Goal: Information Seeking & Learning: Learn about a topic

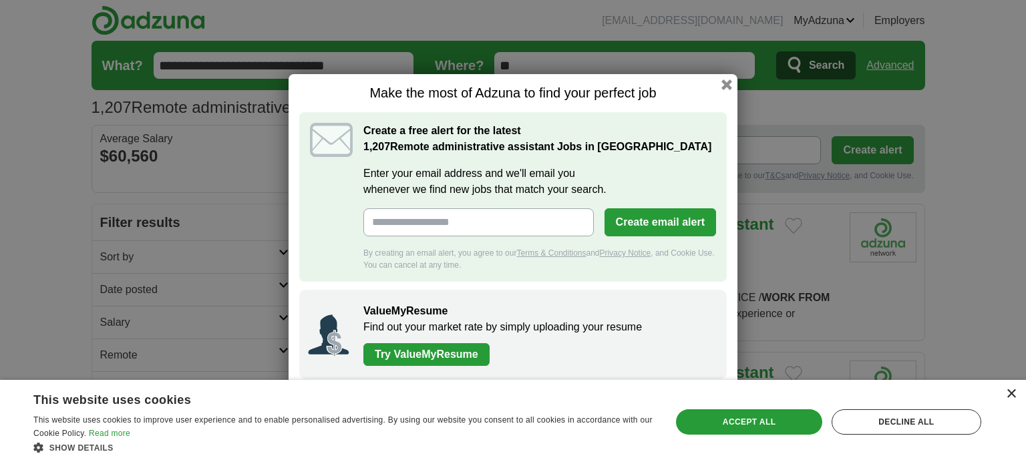
click at [1013, 392] on div "×" at bounding box center [1011, 394] width 10 height 10
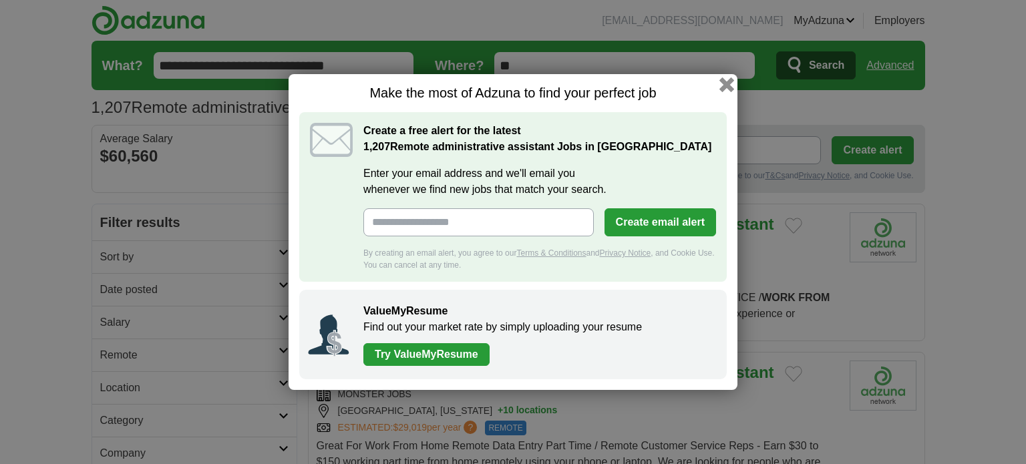
click at [725, 85] on button "button" at bounding box center [726, 84] width 15 height 15
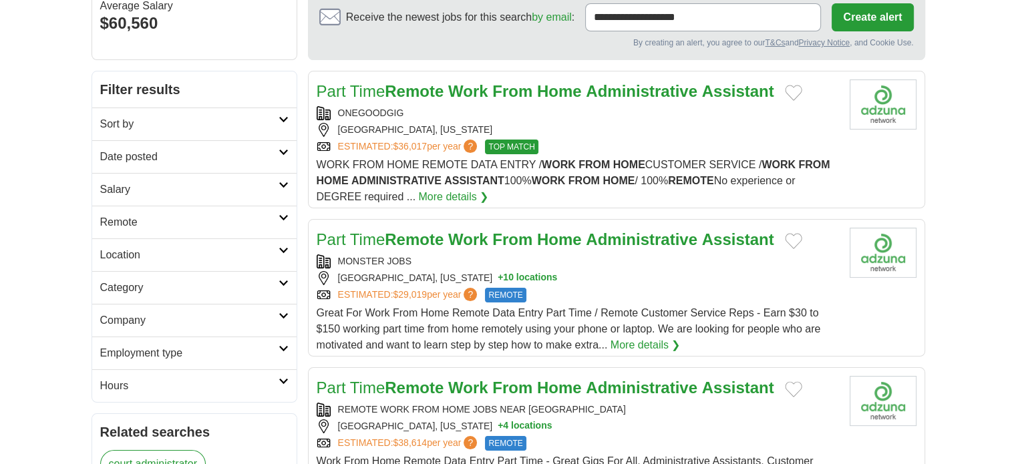
scroll to position [134, 0]
click at [285, 380] on icon at bounding box center [284, 380] width 10 height 7
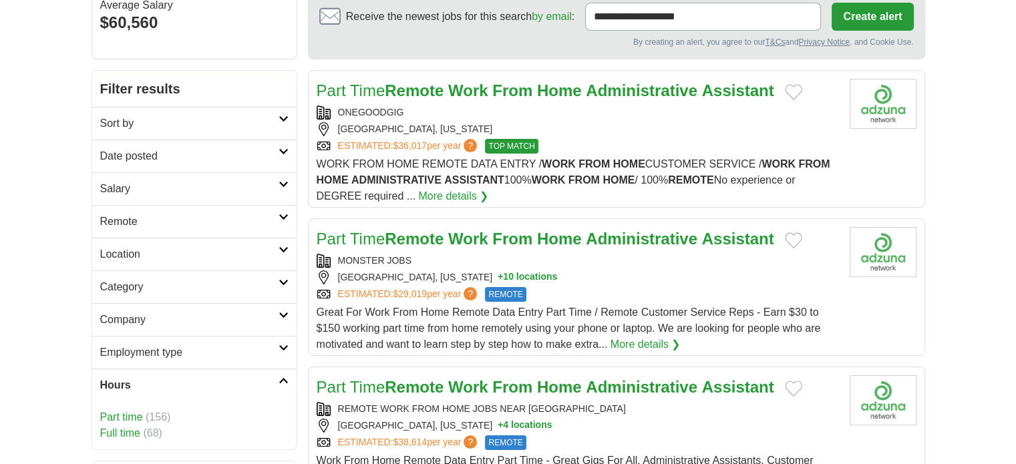
click at [125, 427] on link "Full time" at bounding box center [120, 432] width 40 height 11
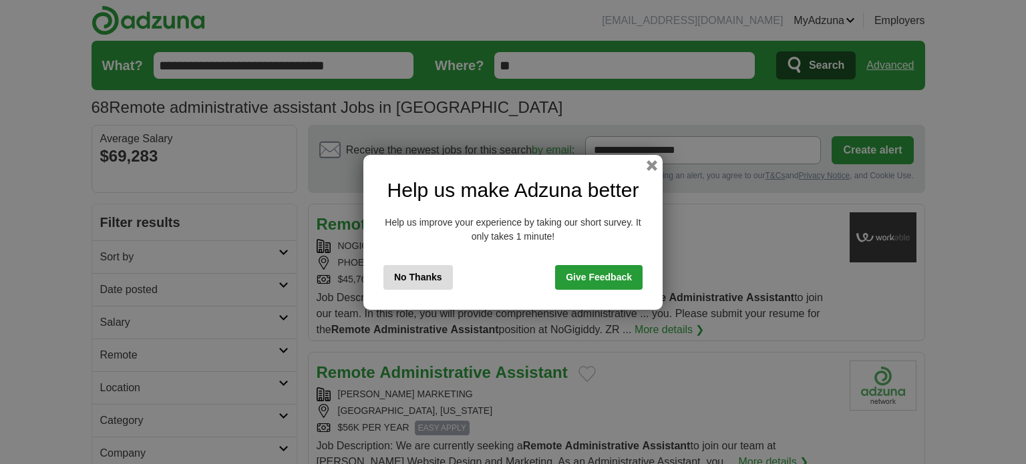
click at [415, 273] on button "No Thanks" at bounding box center [417, 277] width 69 height 25
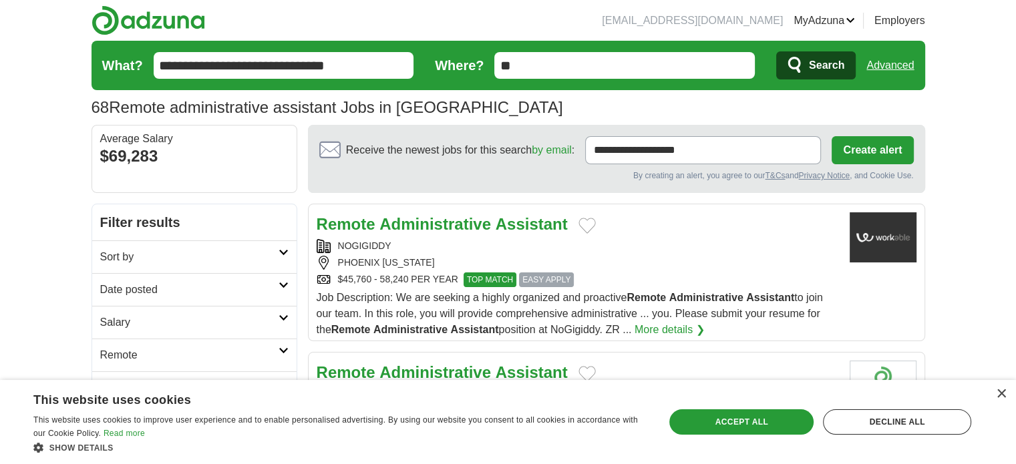
click at [662, 328] on link "More details ❯" at bounding box center [669, 330] width 70 height 16
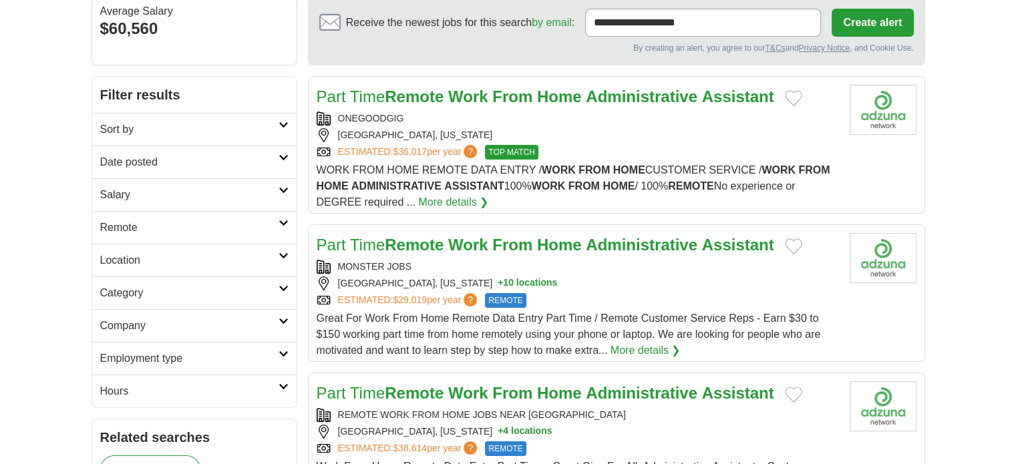
scroll to position [134, 0]
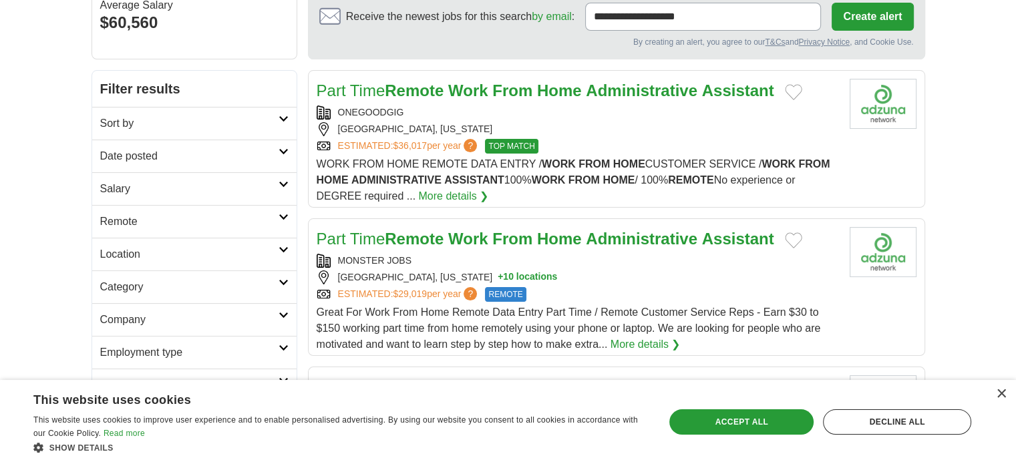
click at [279, 345] on icon at bounding box center [284, 348] width 10 height 7
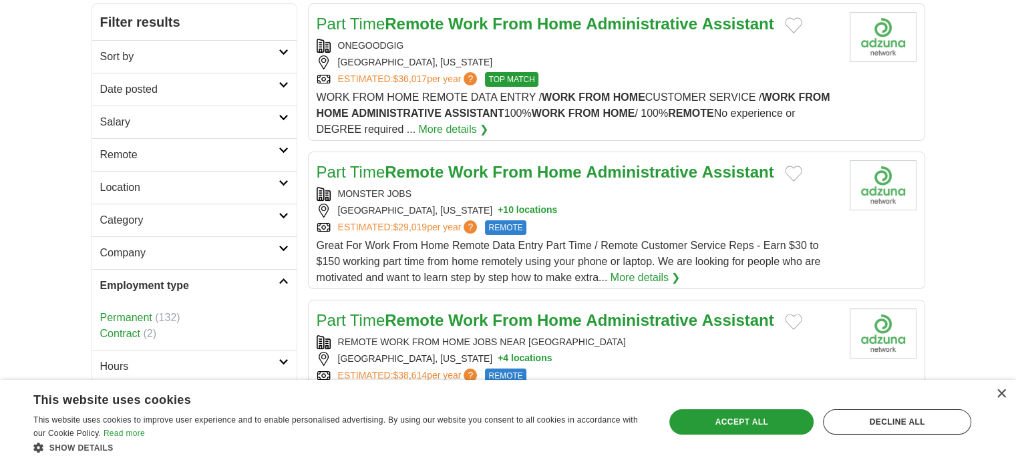
click at [136, 315] on link "Permanent" at bounding box center [126, 317] width 52 height 11
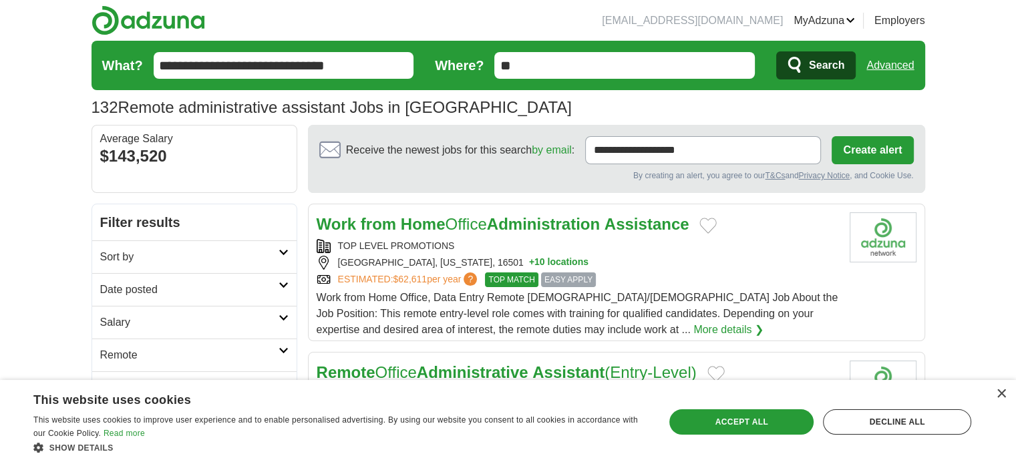
click at [280, 317] on icon at bounding box center [284, 318] width 10 height 7
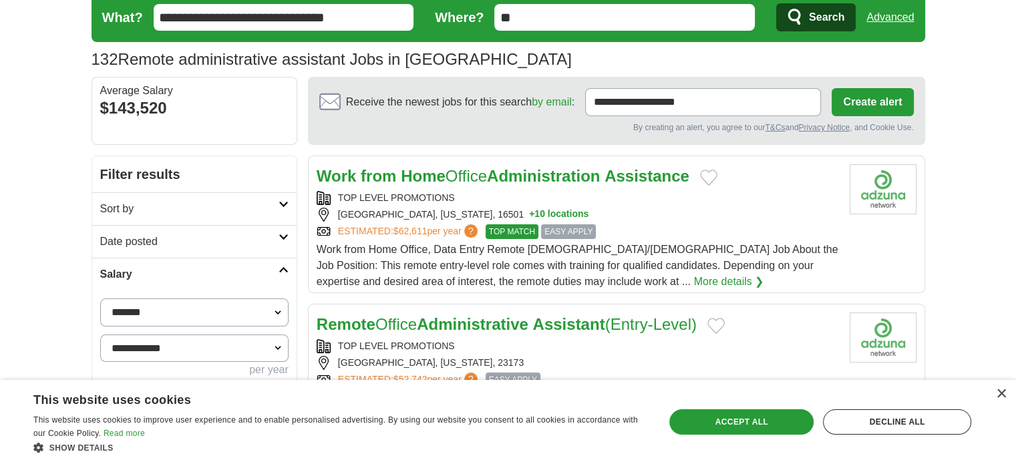
scroll to position [67, 0]
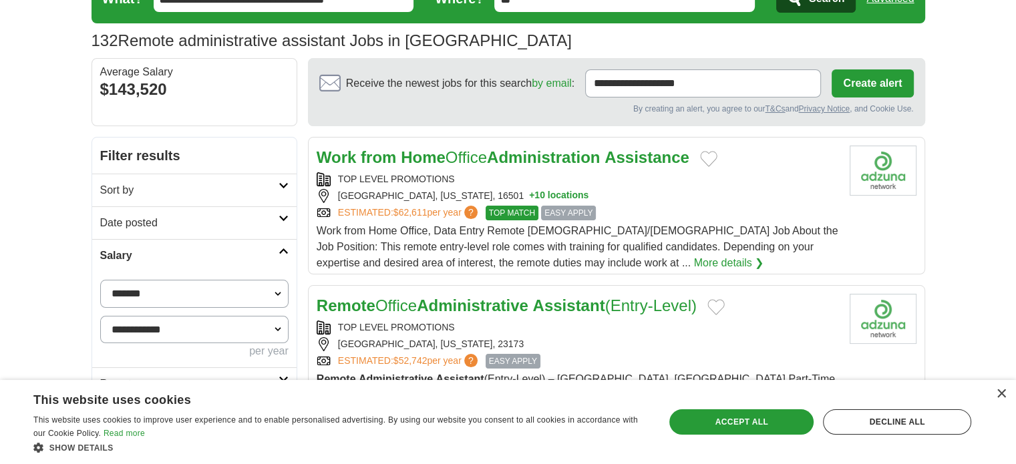
click at [279, 293] on select "**********" at bounding box center [194, 294] width 188 height 28
select select "*****"
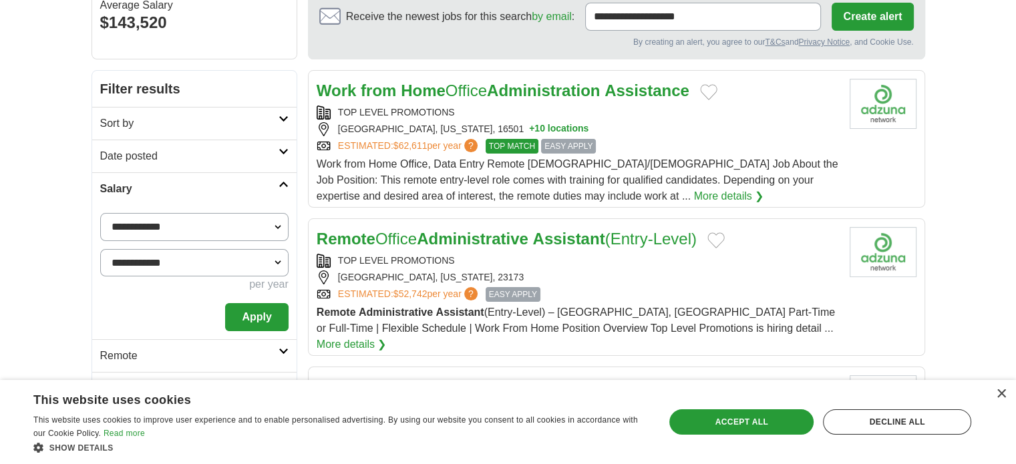
click at [249, 315] on button "Apply" at bounding box center [256, 317] width 63 height 28
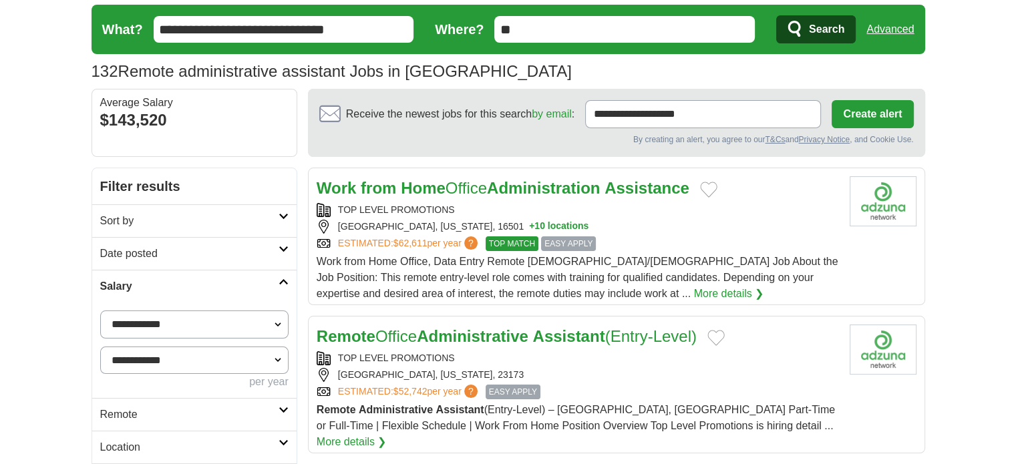
scroll to position [67, 0]
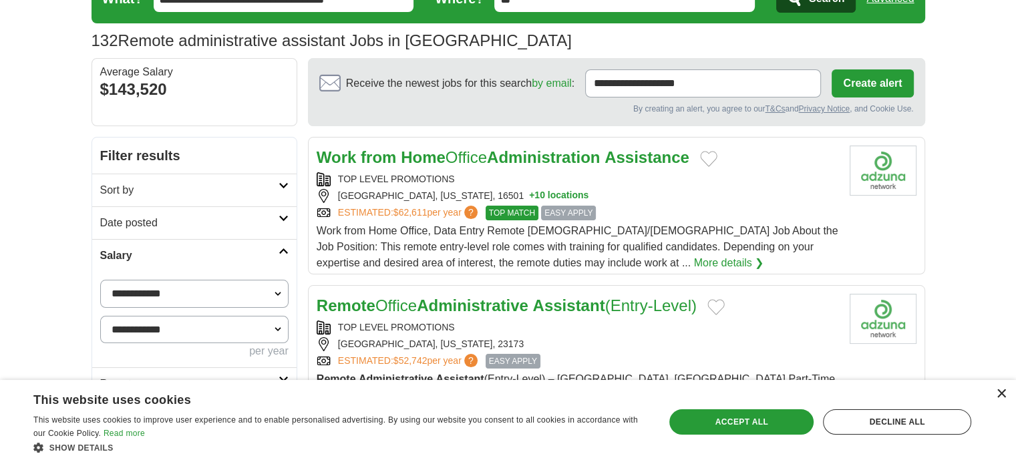
click at [1000, 393] on div "×" at bounding box center [1001, 394] width 10 height 10
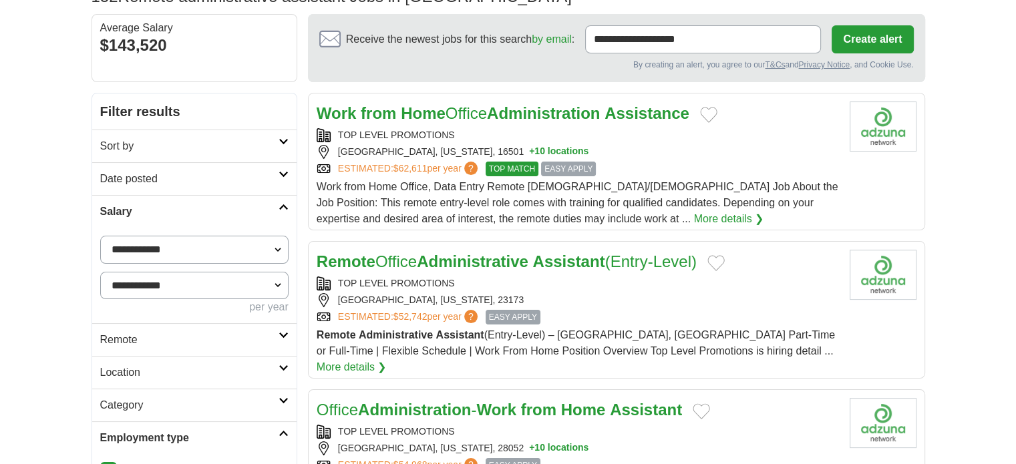
scroll to position [134, 0]
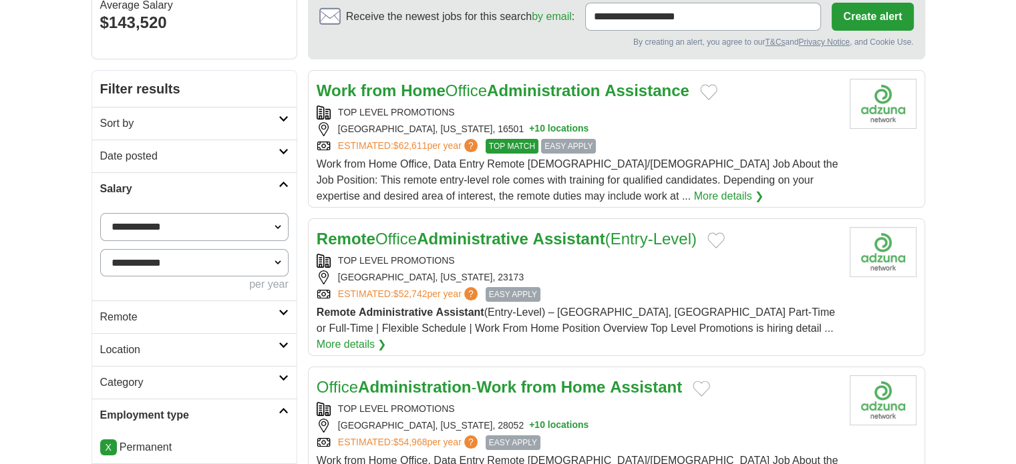
click at [286, 342] on icon at bounding box center [284, 345] width 10 height 7
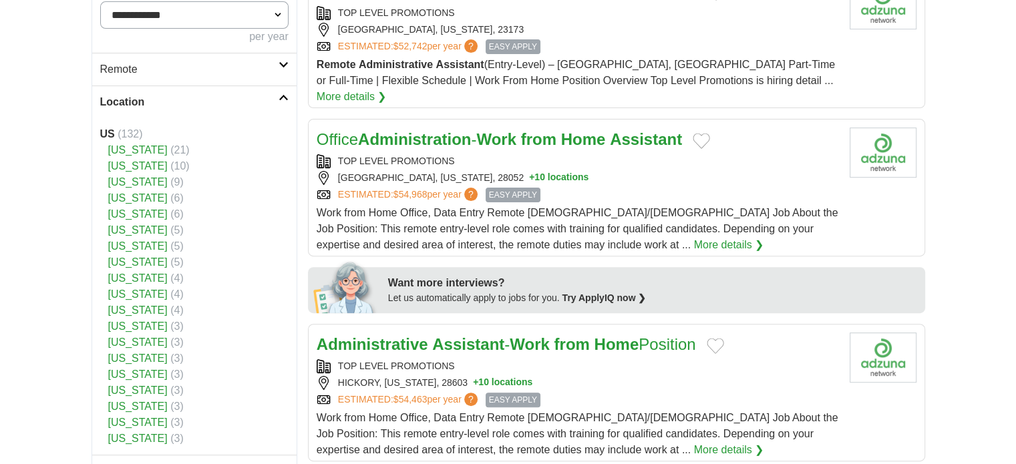
scroll to position [401, 0]
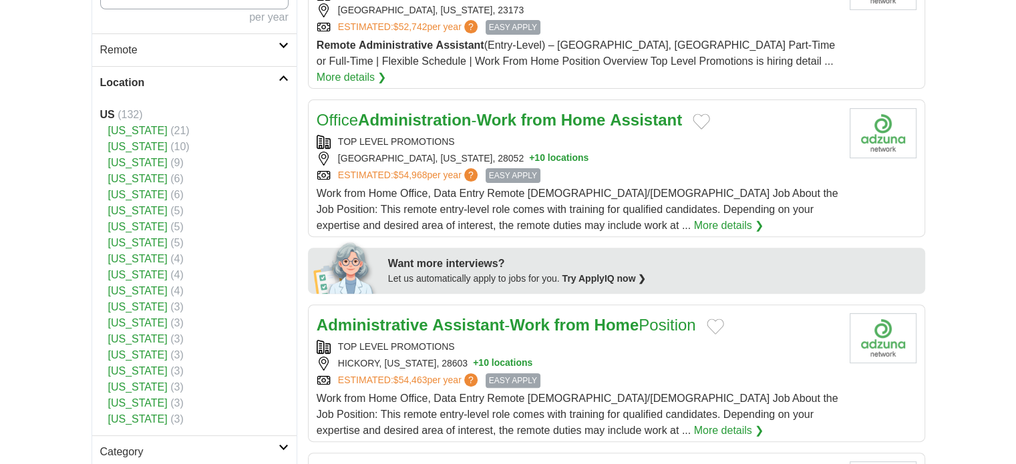
click at [283, 79] on icon at bounding box center [284, 78] width 10 height 7
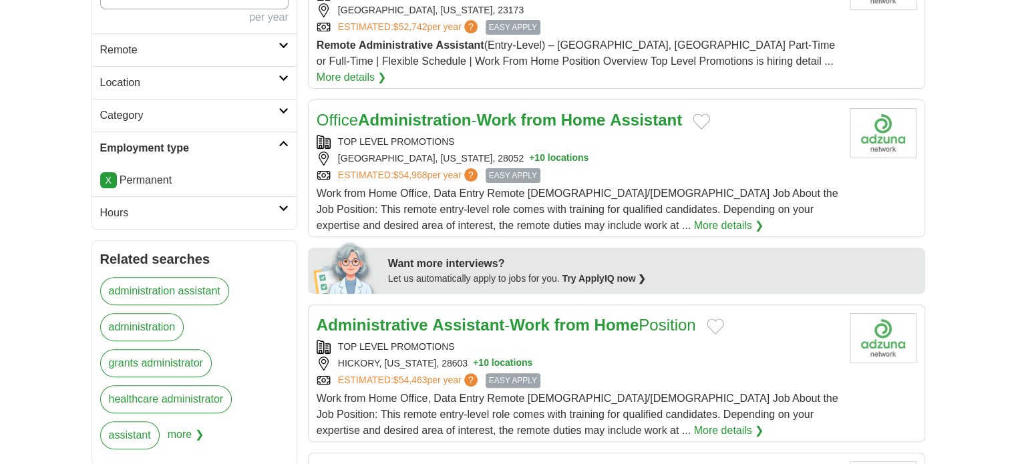
click at [283, 108] on icon at bounding box center [284, 111] width 10 height 7
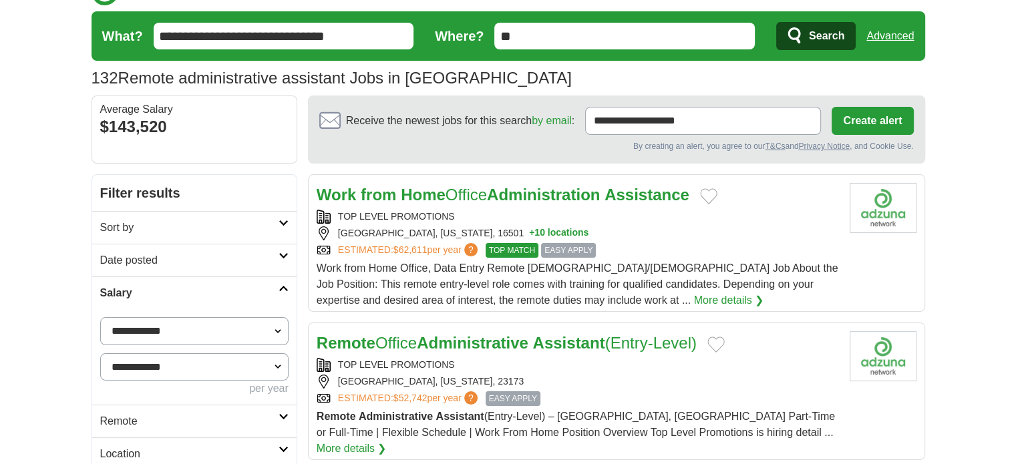
scroll to position [0, 0]
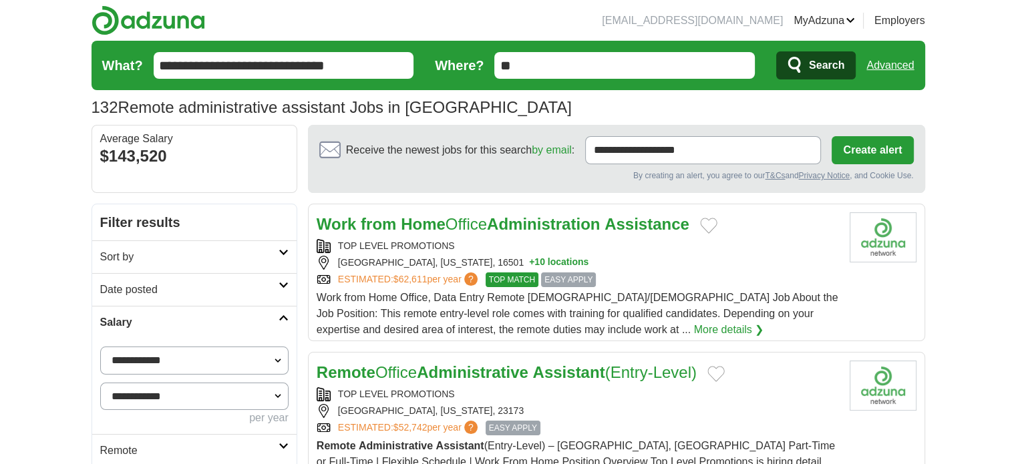
click at [492, 224] on link "Work from Home Office Administration Assistance" at bounding box center [503, 224] width 373 height 18
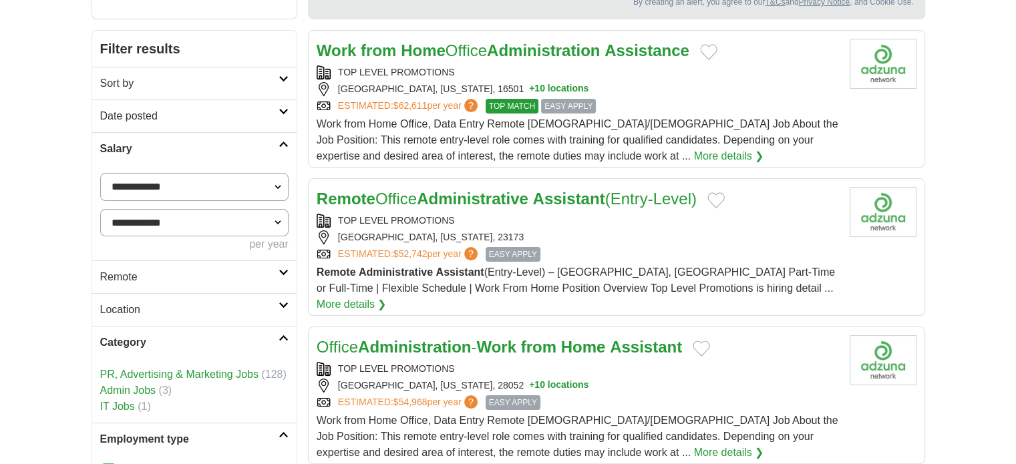
scroll to position [200, 0]
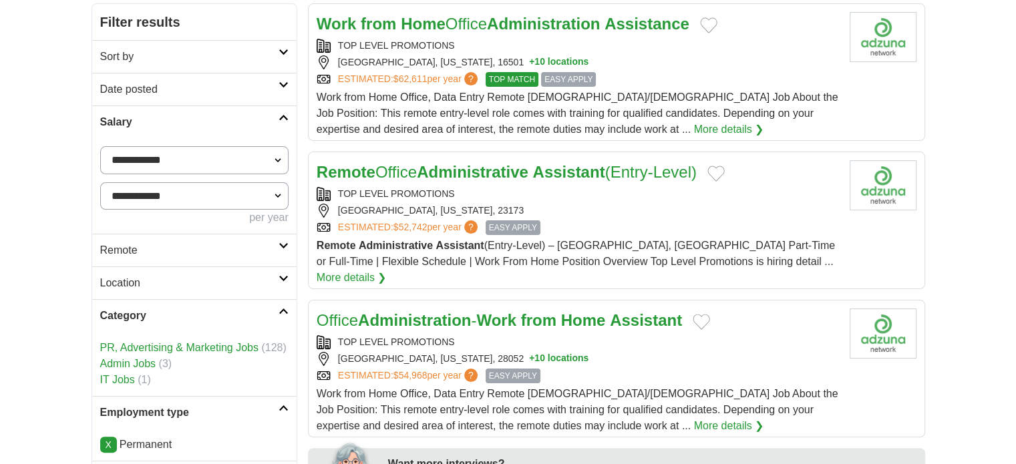
click at [286, 312] on icon at bounding box center [284, 311] width 10 height 7
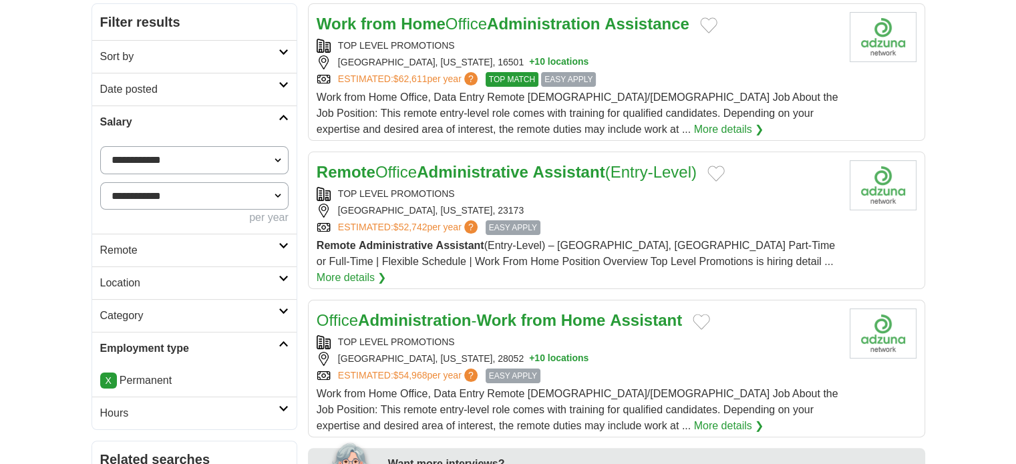
click at [285, 405] on icon at bounding box center [284, 408] width 10 height 7
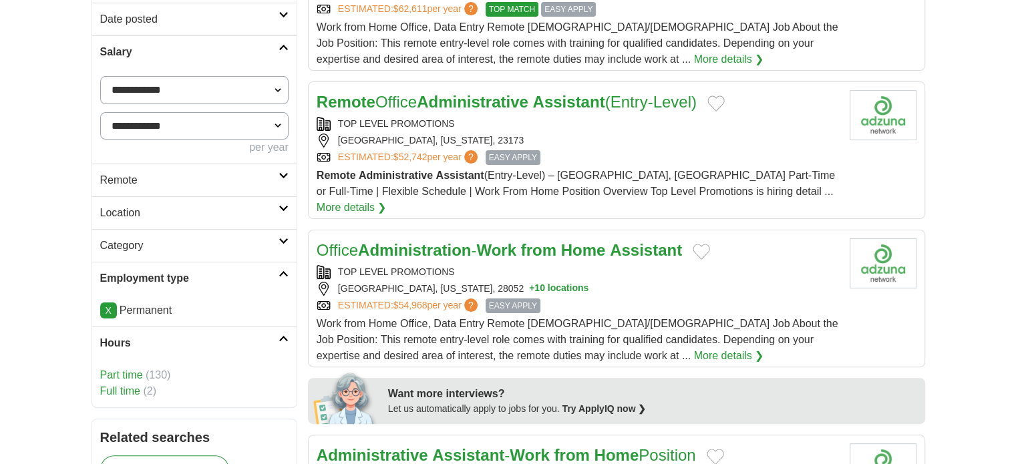
scroll to position [334, 0]
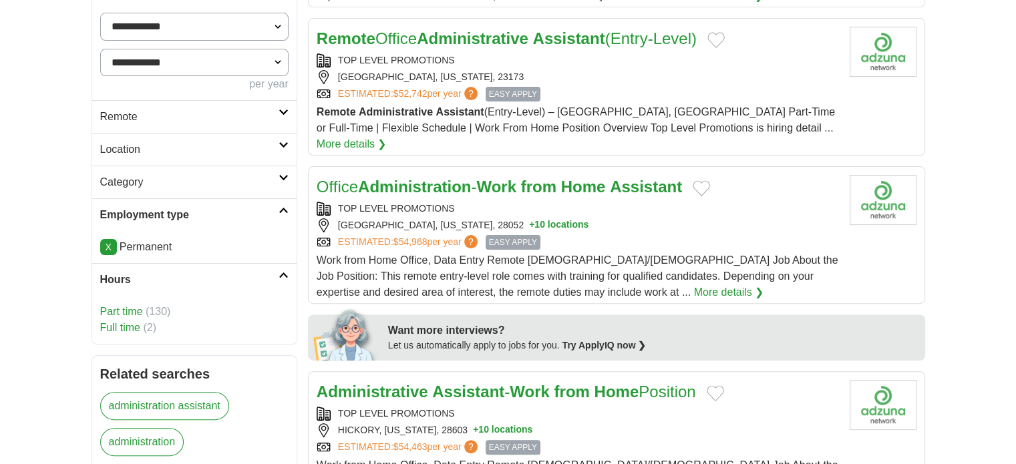
click at [108, 329] on link "Full time" at bounding box center [120, 327] width 40 height 11
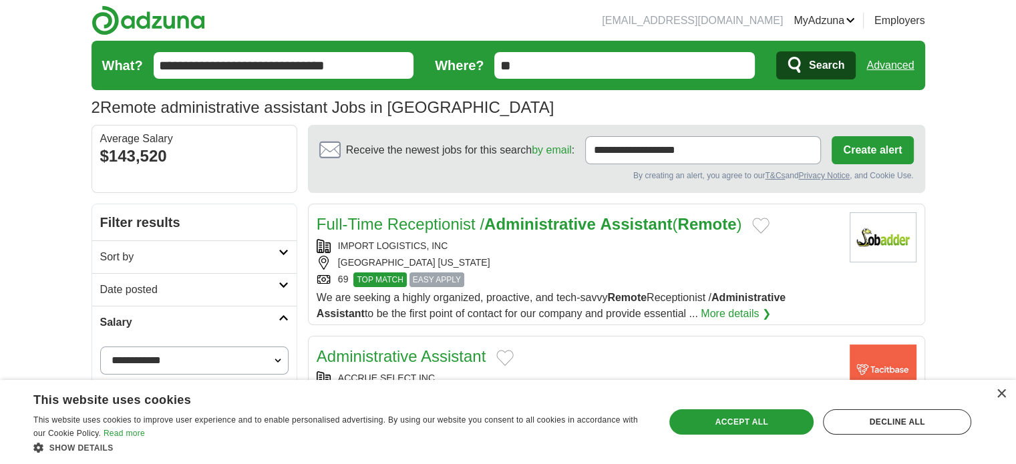
click at [743, 310] on link "More details ❯" at bounding box center [736, 314] width 70 height 16
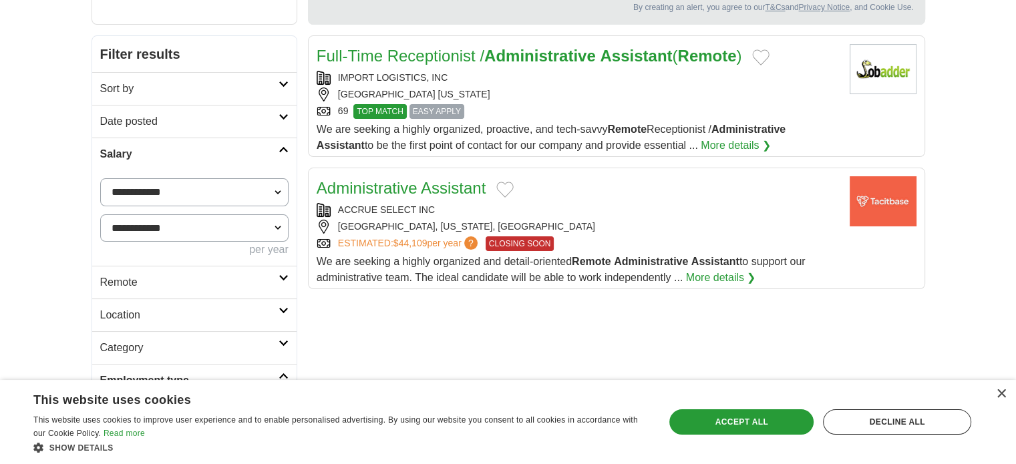
scroll to position [200, 0]
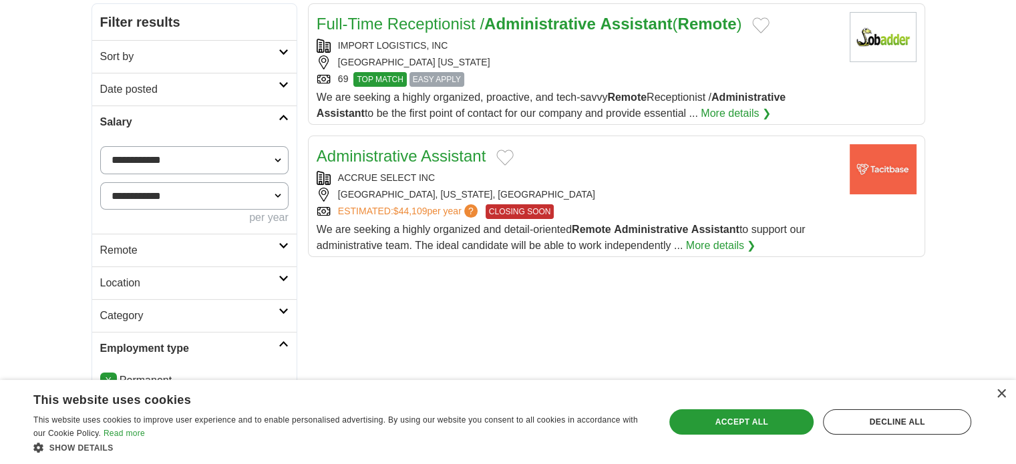
click at [363, 152] on link "Administrative Assistant" at bounding box center [401, 156] width 169 height 18
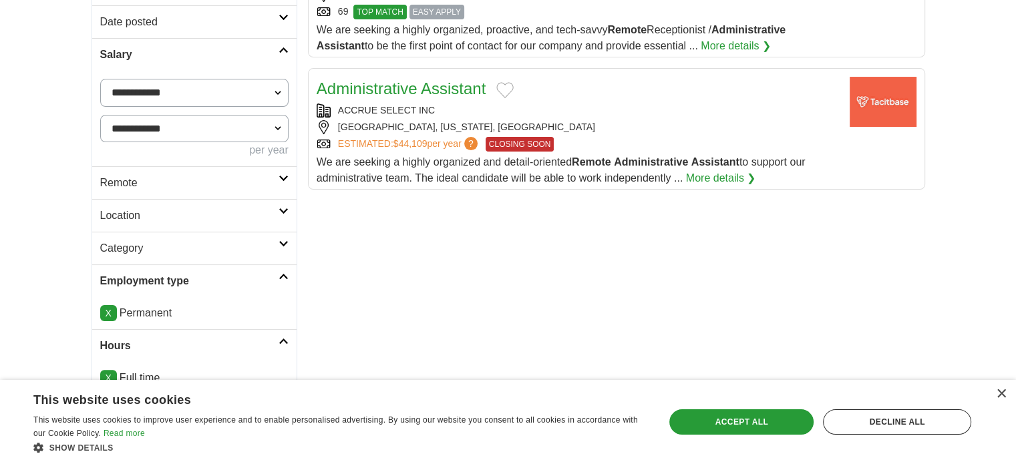
scroll to position [267, 0]
click at [281, 179] on icon at bounding box center [284, 179] width 10 height 7
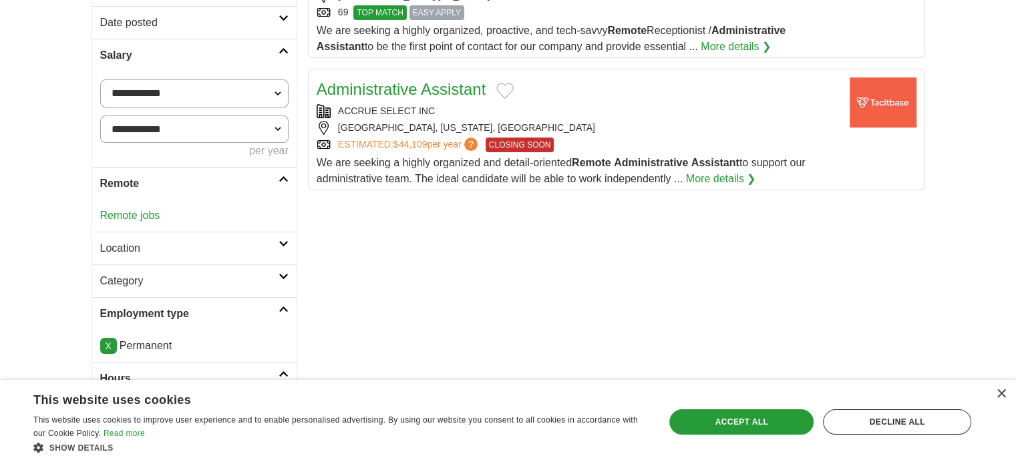
click at [154, 215] on link "Remote jobs" at bounding box center [130, 215] width 60 height 11
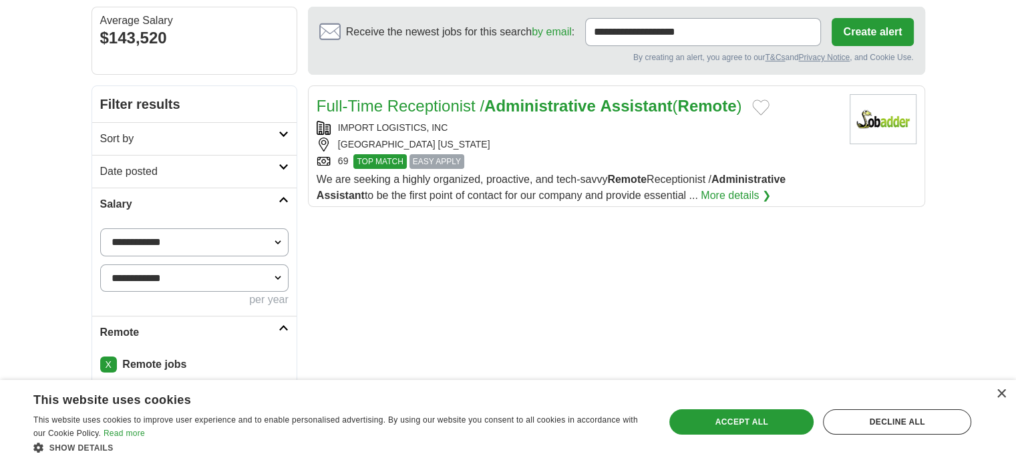
scroll to position [67, 0]
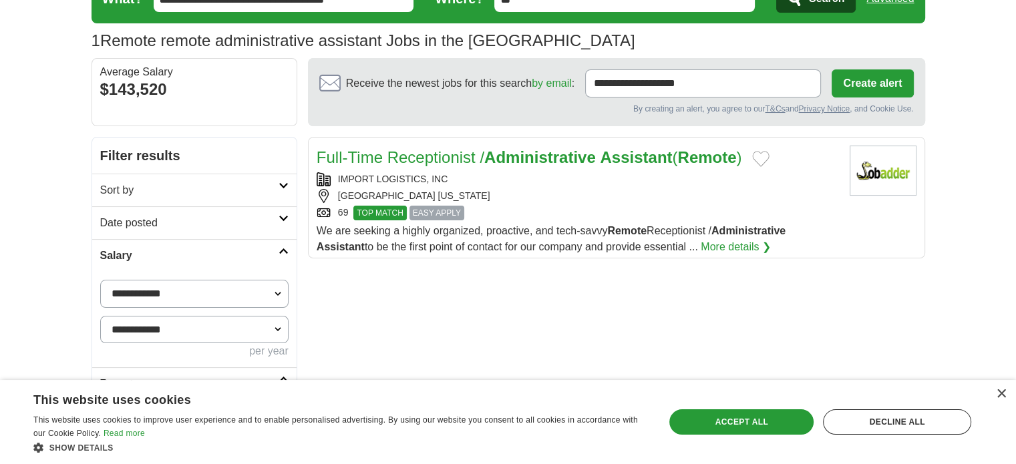
click at [381, 159] on link "Full-Time Receptionist / Administrative Assistant ( Remote )" at bounding box center [529, 157] width 425 height 18
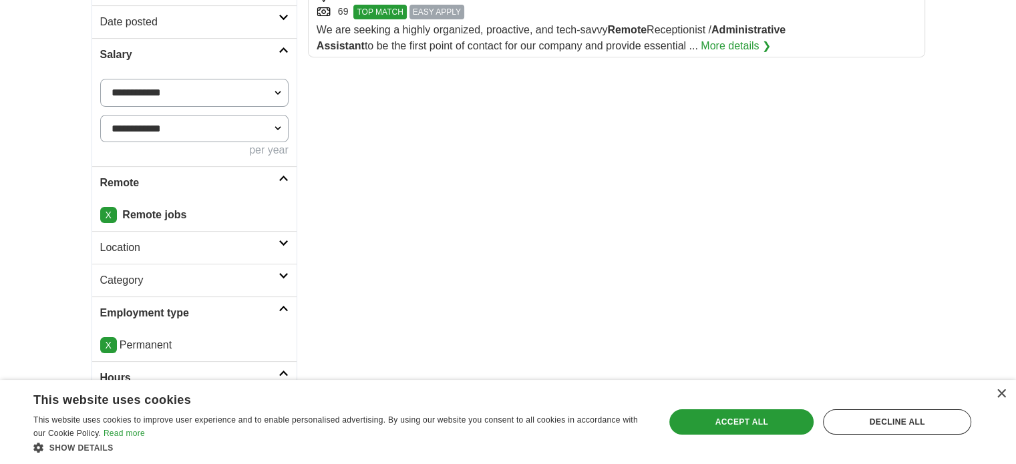
scroll to position [334, 0]
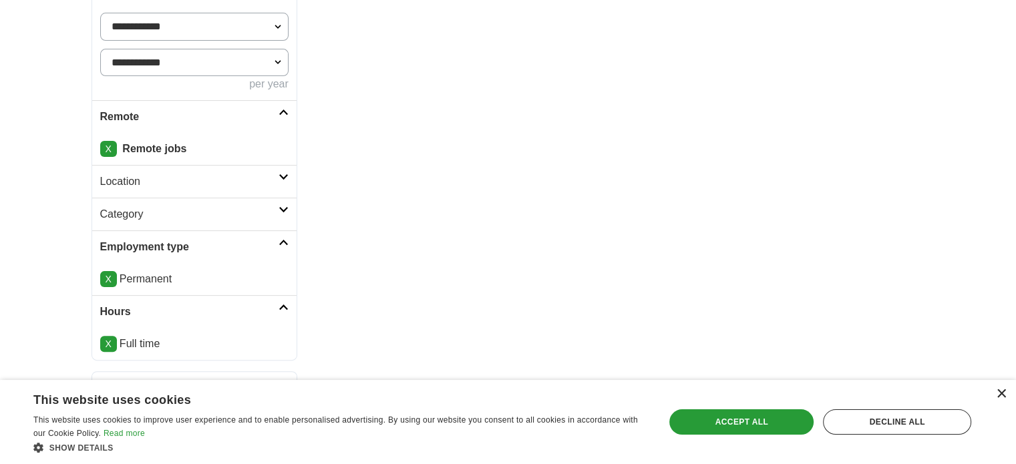
click at [1001, 389] on div "×" at bounding box center [1001, 394] width 10 height 10
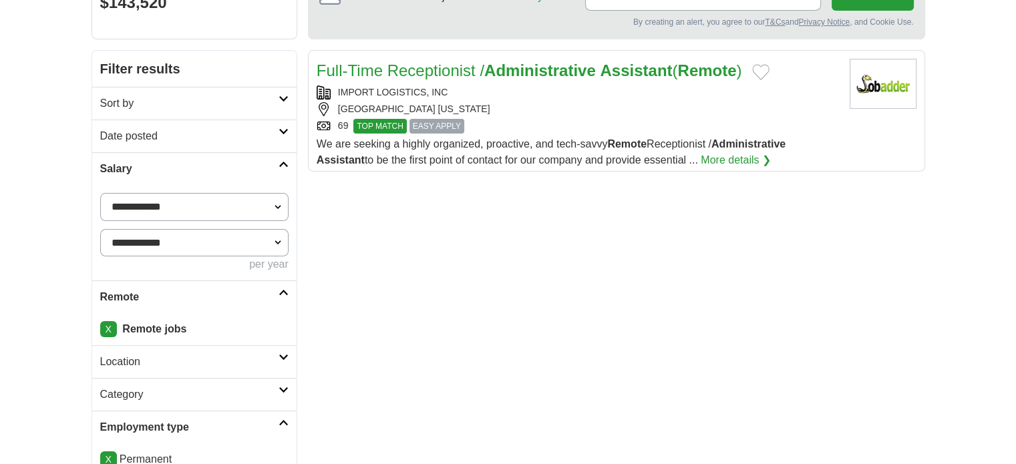
scroll to position [134, 0]
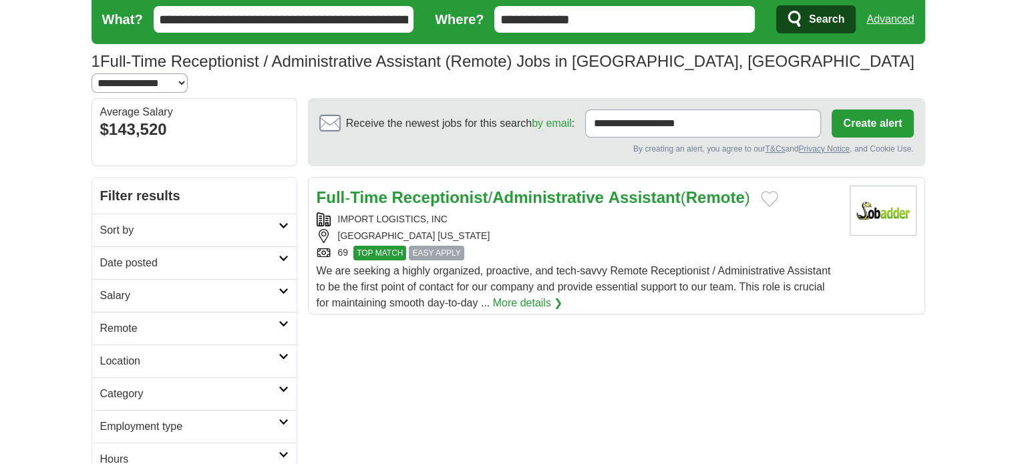
scroll to position [67, 0]
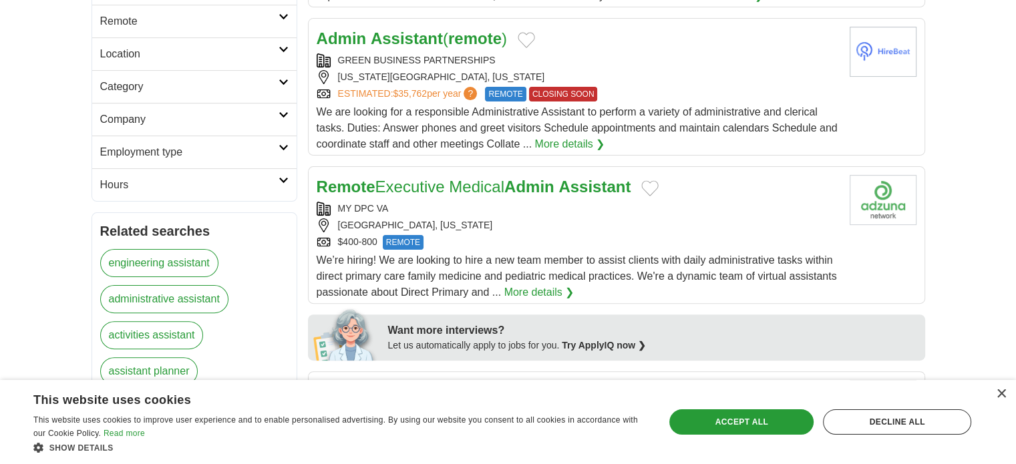
scroll to position [401, 0]
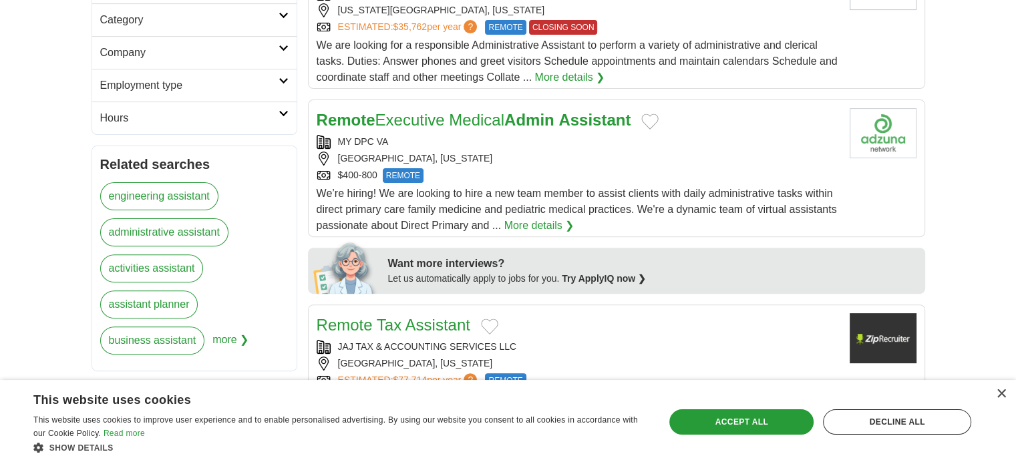
click at [546, 223] on link "More details ❯" at bounding box center [539, 226] width 70 height 16
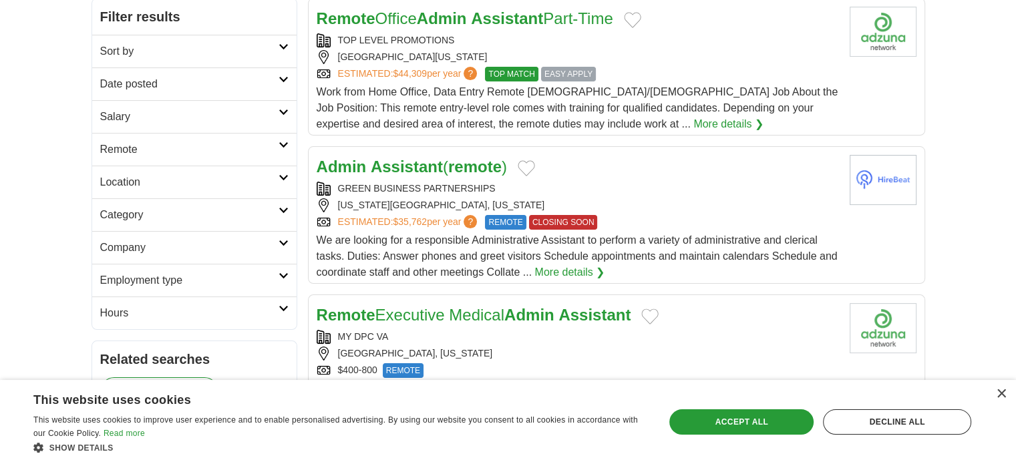
scroll to position [200, 0]
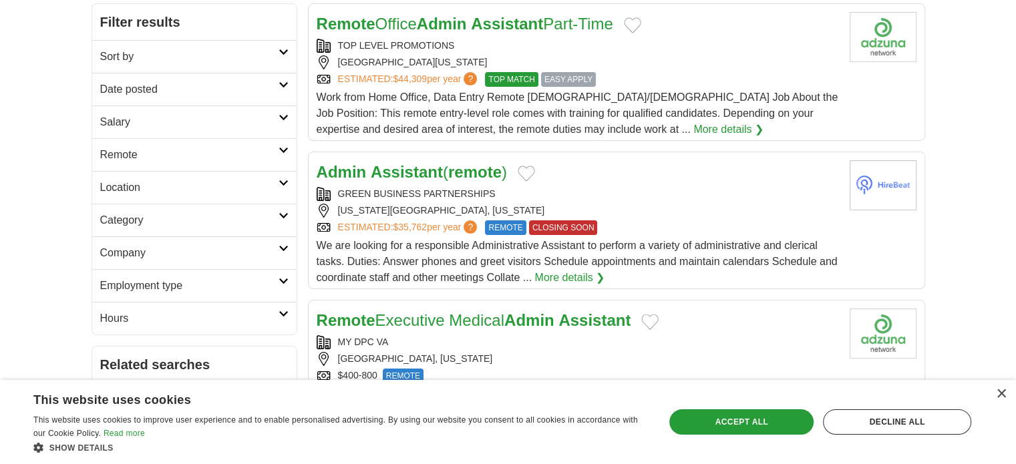
click at [277, 281] on h2 "Employment type" at bounding box center [189, 286] width 178 height 16
click at [144, 331] on link "Permanent" at bounding box center [126, 333] width 52 height 11
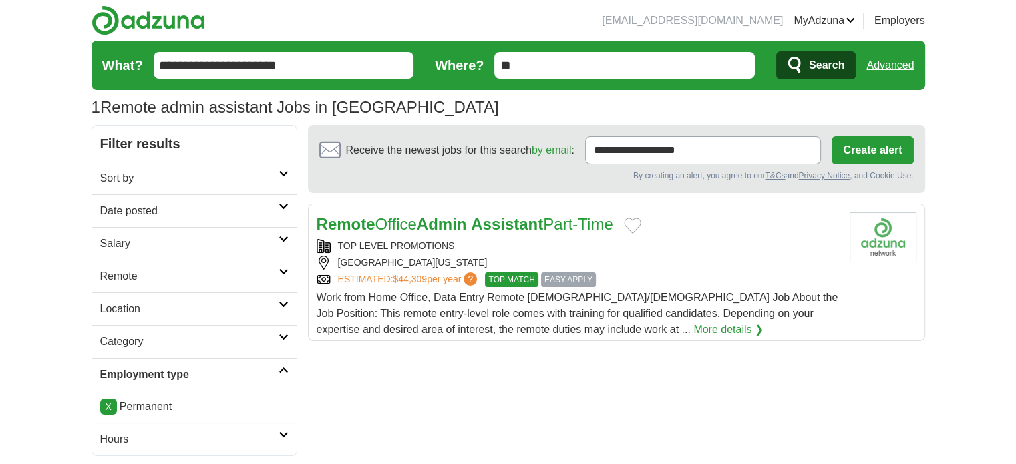
click at [283, 339] on icon at bounding box center [284, 337] width 10 height 7
click at [283, 338] on icon at bounding box center [284, 337] width 10 height 7
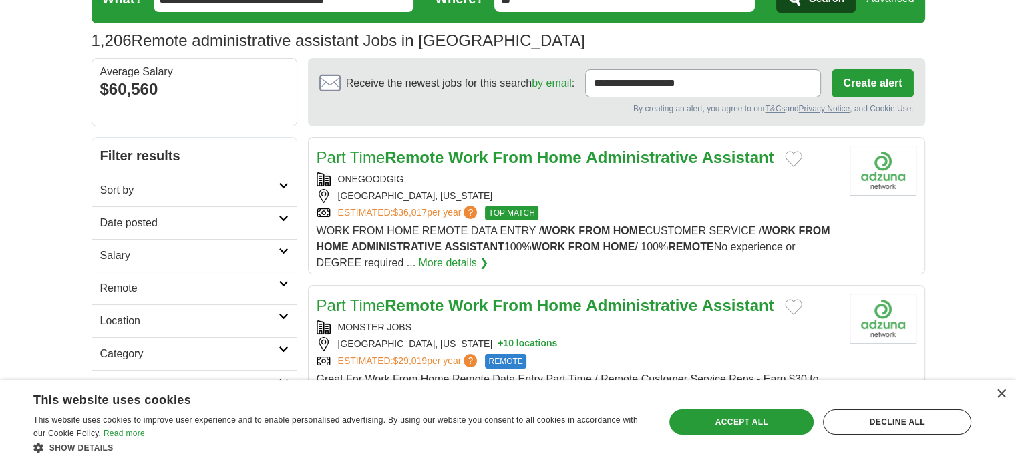
scroll to position [134, 0]
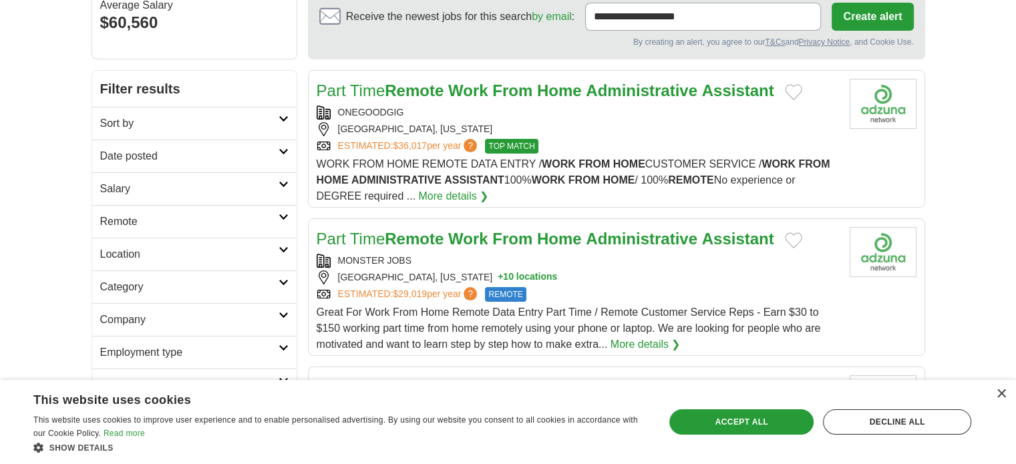
click at [279, 216] on icon at bounding box center [284, 217] width 10 height 7
click at [142, 248] on link "Remote jobs" at bounding box center [130, 253] width 60 height 11
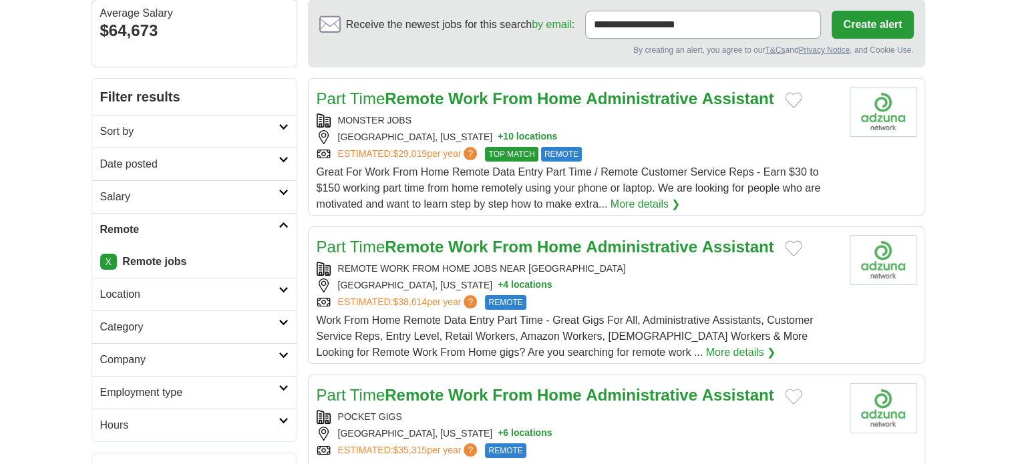
scroll to position [134, 0]
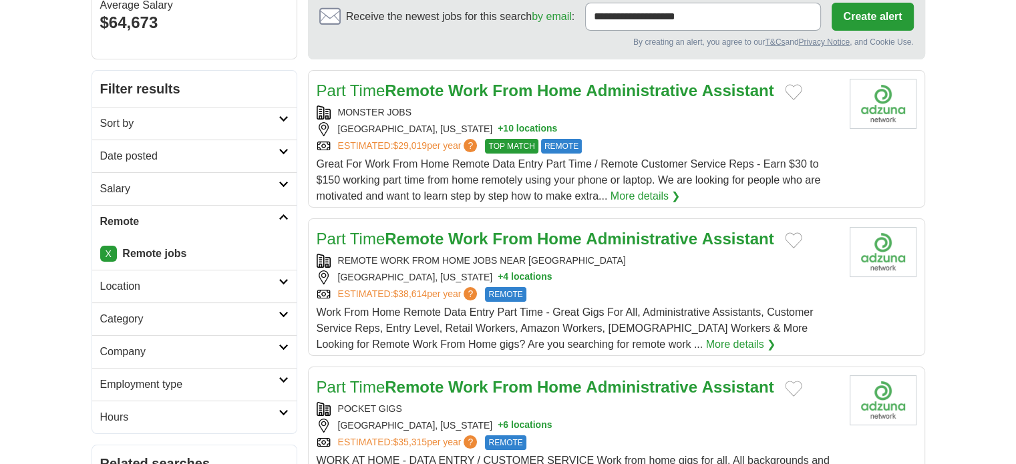
click at [283, 276] on link "Location" at bounding box center [194, 286] width 204 height 33
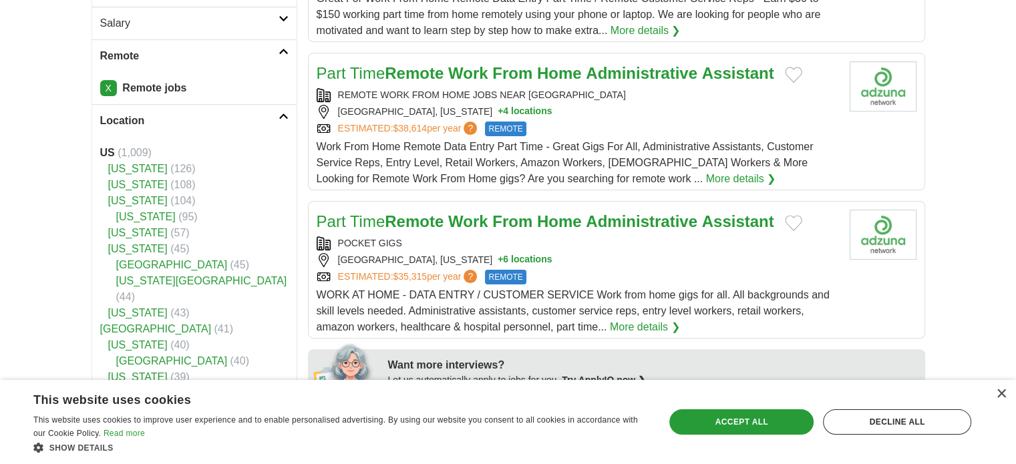
scroll to position [267, 0]
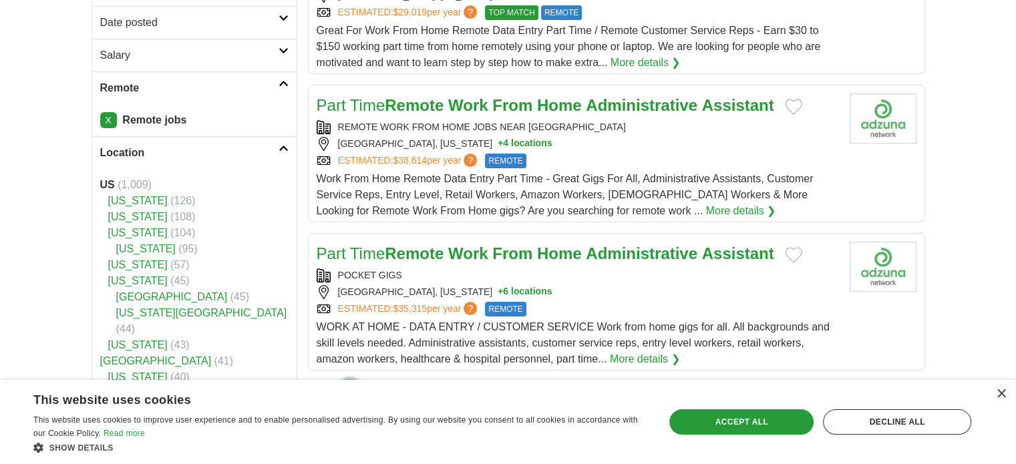
click at [287, 145] on icon at bounding box center [284, 148] width 10 height 7
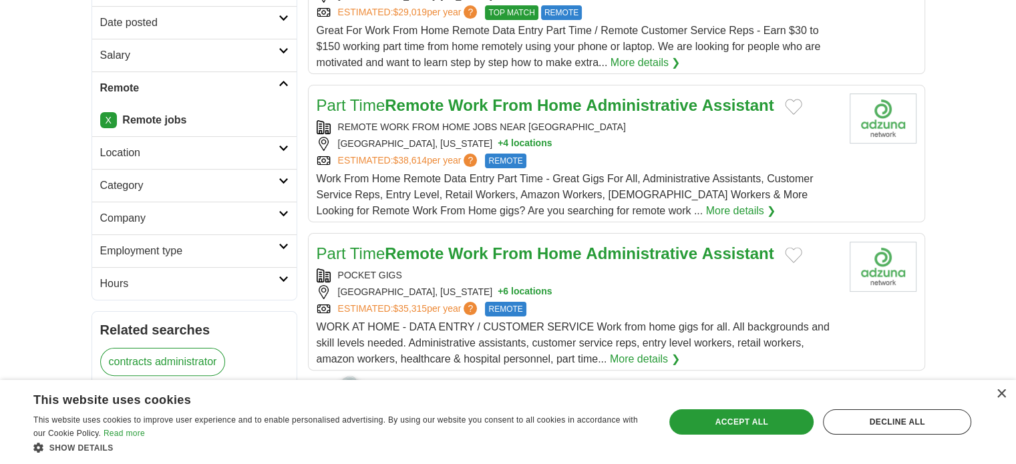
click at [284, 179] on icon at bounding box center [284, 181] width 10 height 7
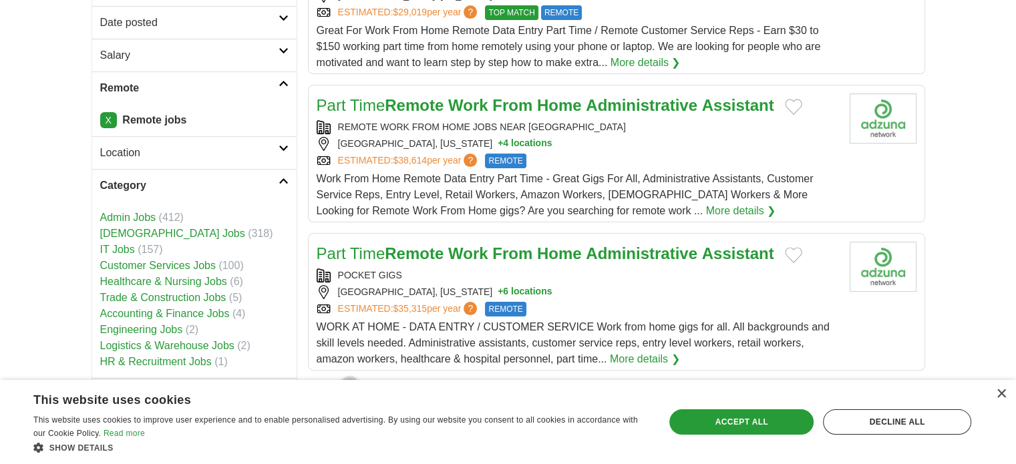
click at [129, 216] on link "Admin Jobs" at bounding box center [128, 217] width 56 height 11
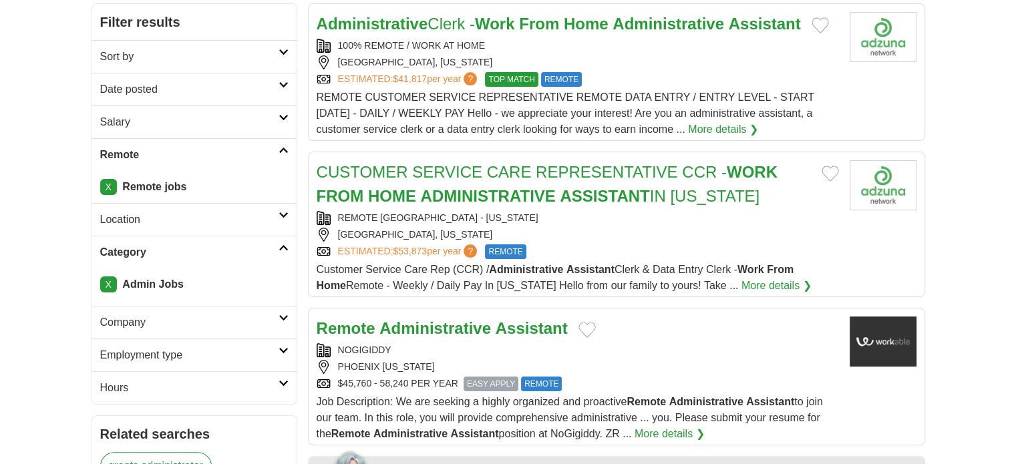
scroll to position [267, 0]
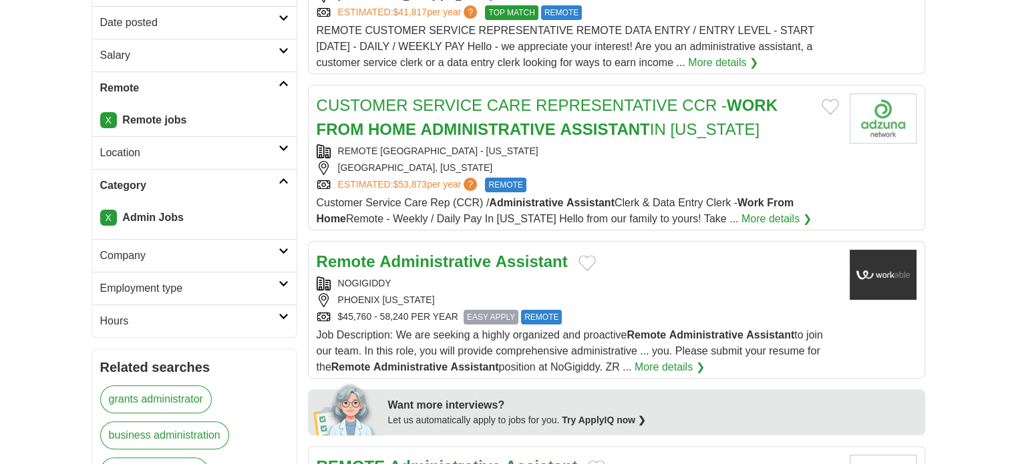
click at [278, 285] on link "Employment type" at bounding box center [194, 288] width 204 height 33
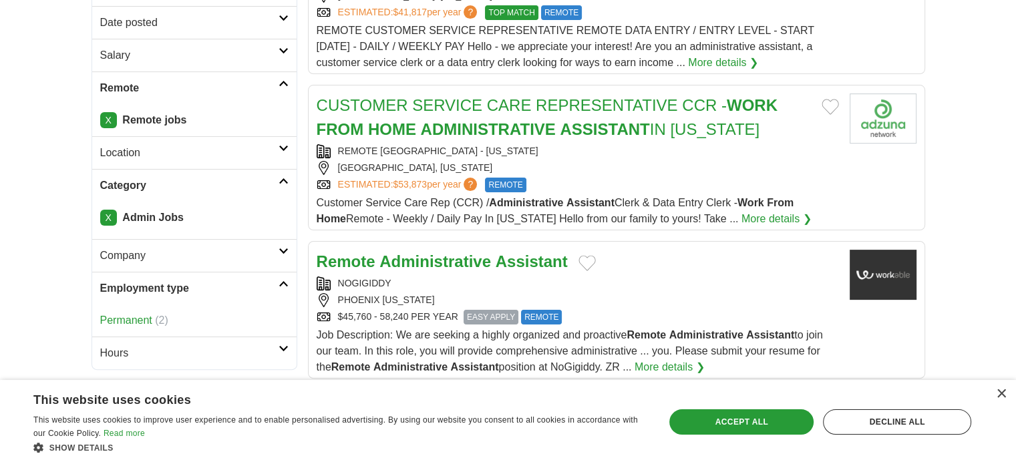
click at [114, 320] on link "Permanent" at bounding box center [126, 320] width 52 height 11
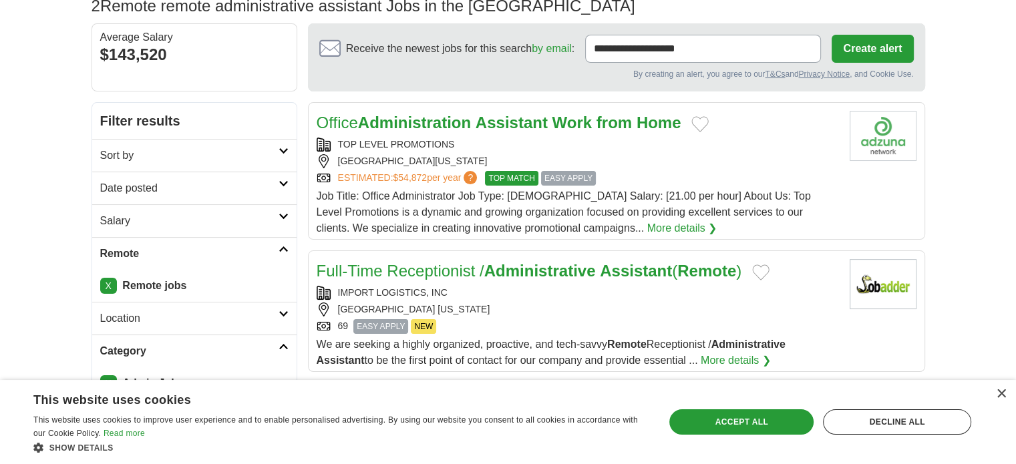
scroll to position [134, 0]
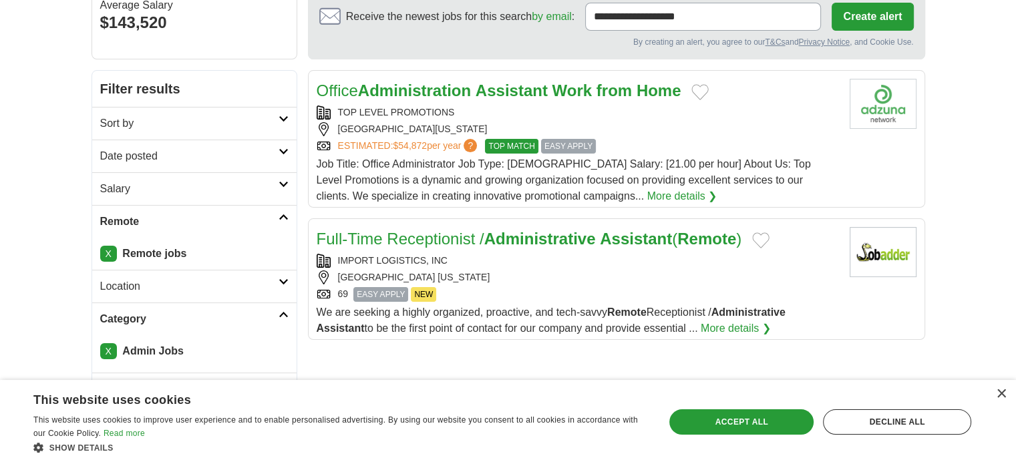
click at [512, 236] on strong "Administrative" at bounding box center [540, 239] width 112 height 18
click at [460, 85] on strong "Administration" at bounding box center [414, 90] width 113 height 18
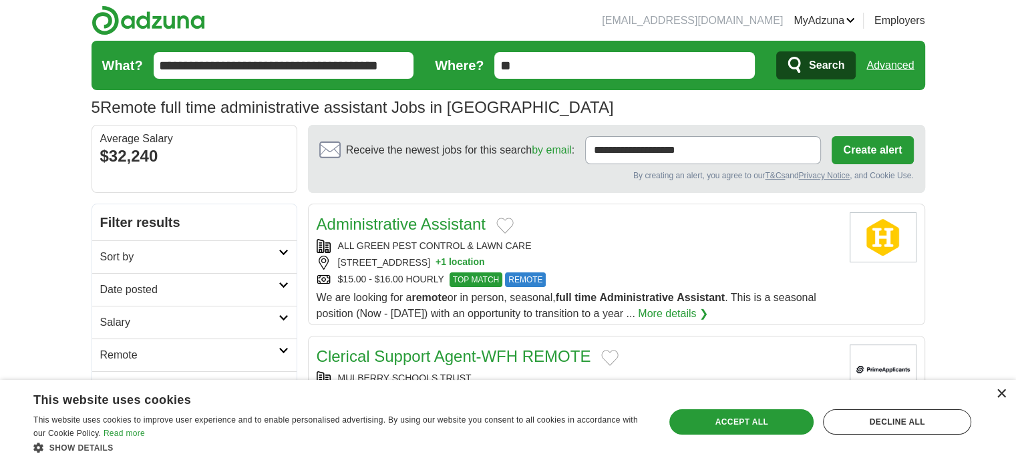
click at [1002, 391] on div "×" at bounding box center [1001, 394] width 10 height 10
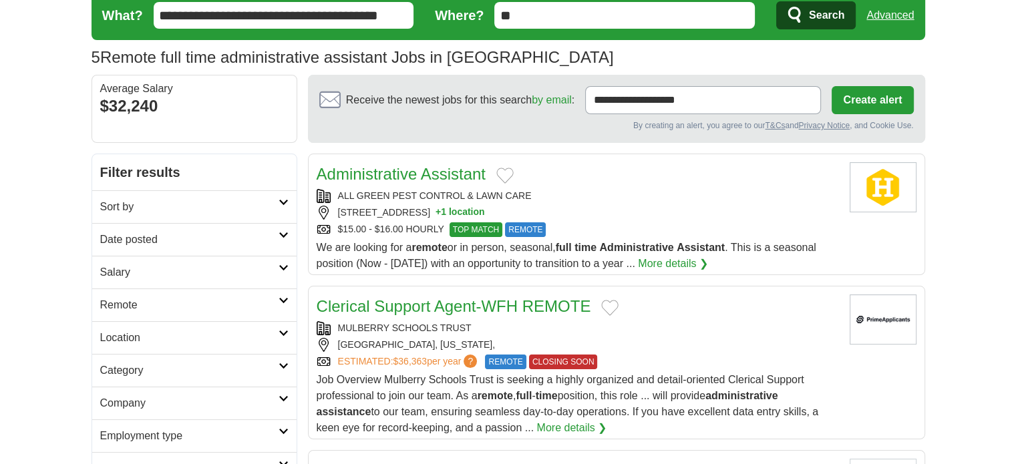
scroll to position [67, 0]
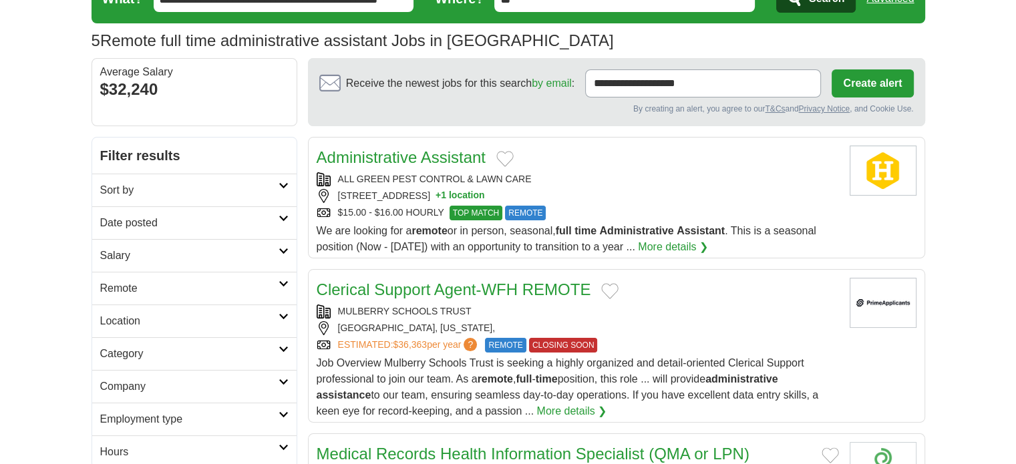
click at [281, 252] on icon at bounding box center [284, 251] width 10 height 7
click at [212, 286] on select "**********" at bounding box center [194, 294] width 188 height 28
select select "*****"
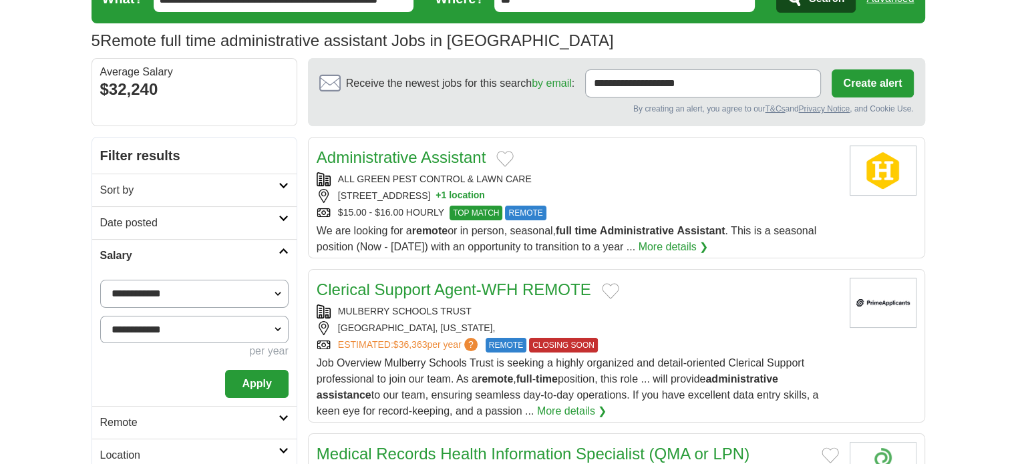
click at [276, 384] on button "Apply" at bounding box center [256, 384] width 63 height 28
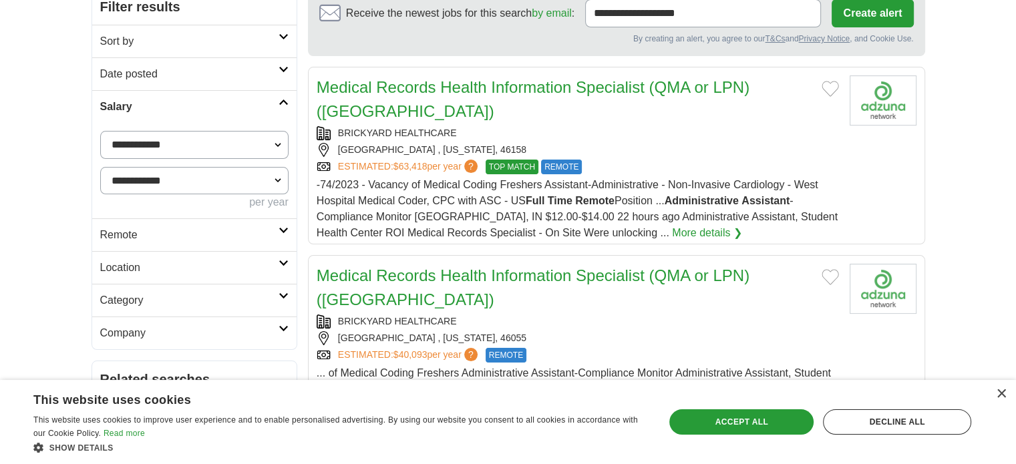
scroll to position [200, 0]
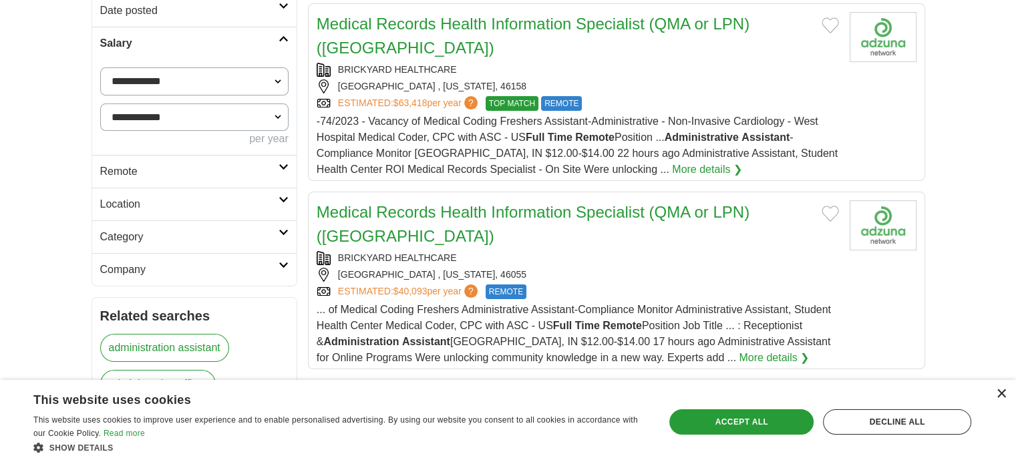
click at [997, 395] on div "×" at bounding box center [1001, 394] width 10 height 10
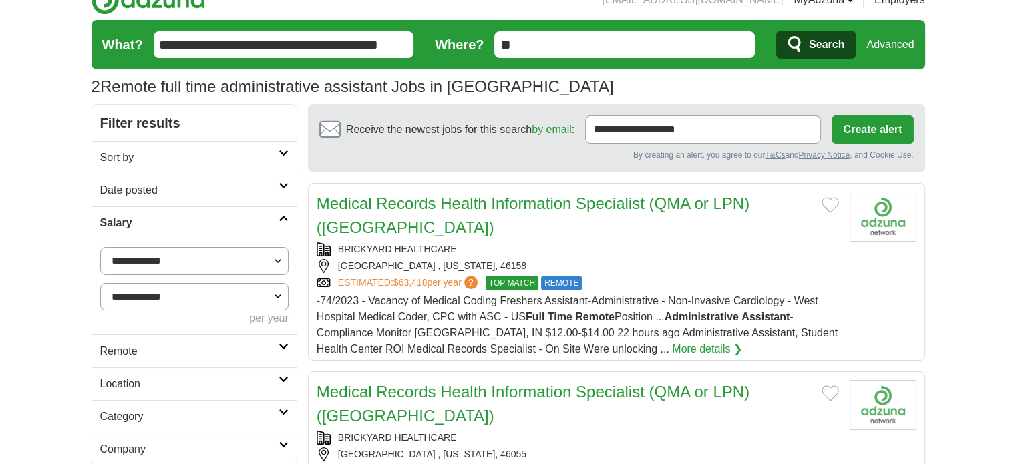
scroll to position [0, 0]
